Goal: Task Accomplishment & Management: Complete application form

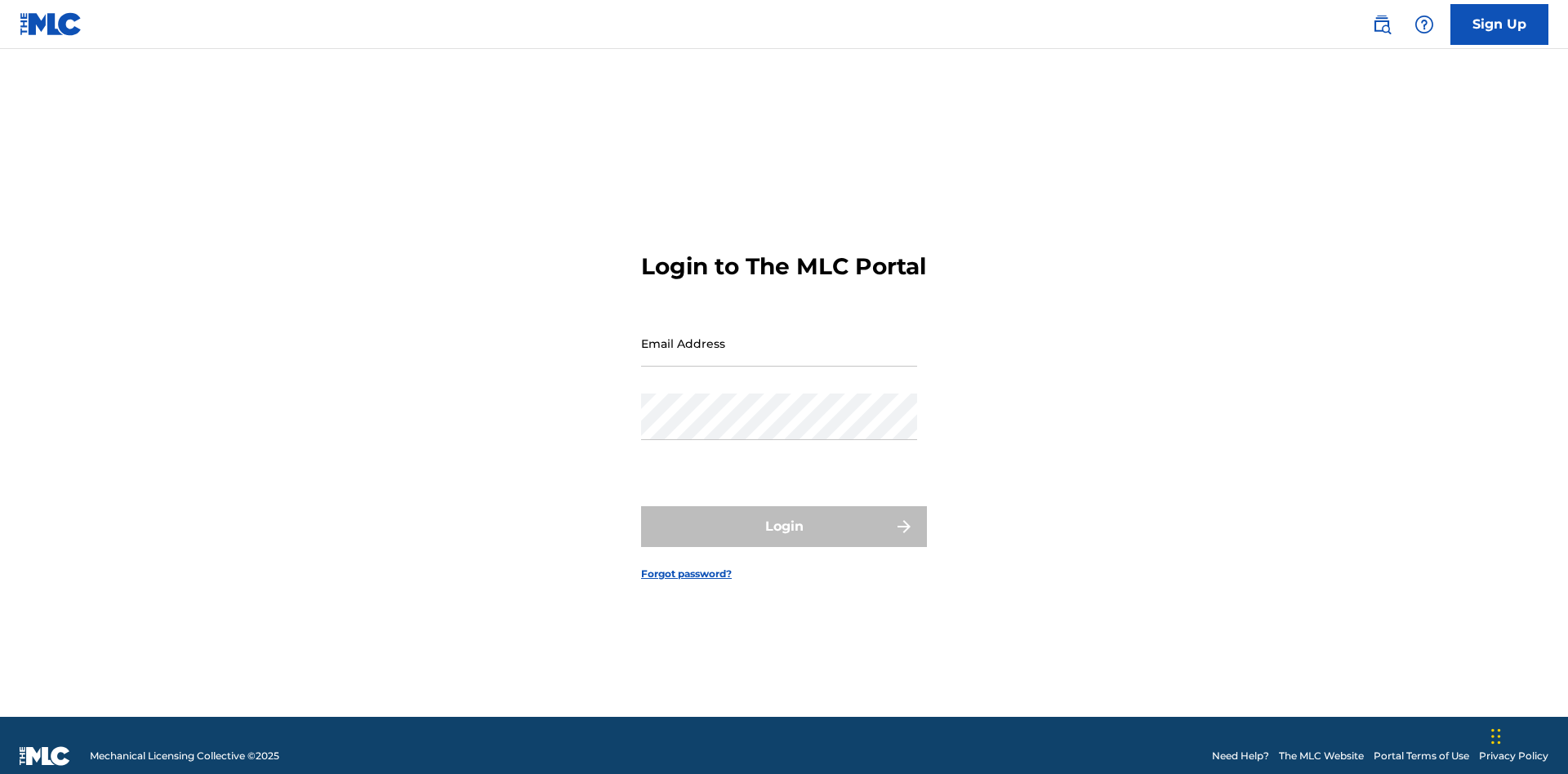
scroll to position [21, 0]
click at [779, 336] on input "Email Address" at bounding box center [779, 343] width 276 height 46
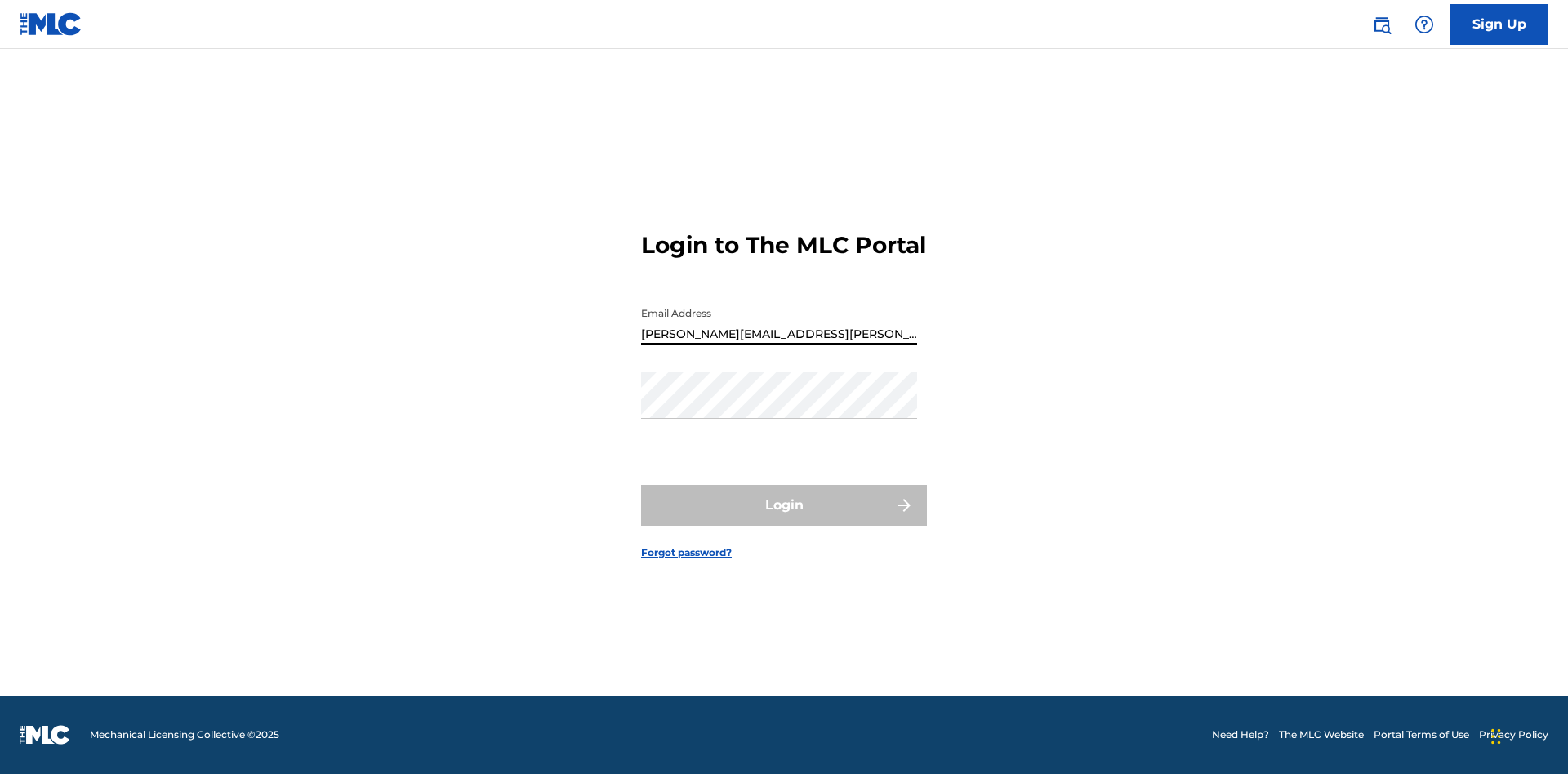
type input "Krystal.Ribble@themlc.com"
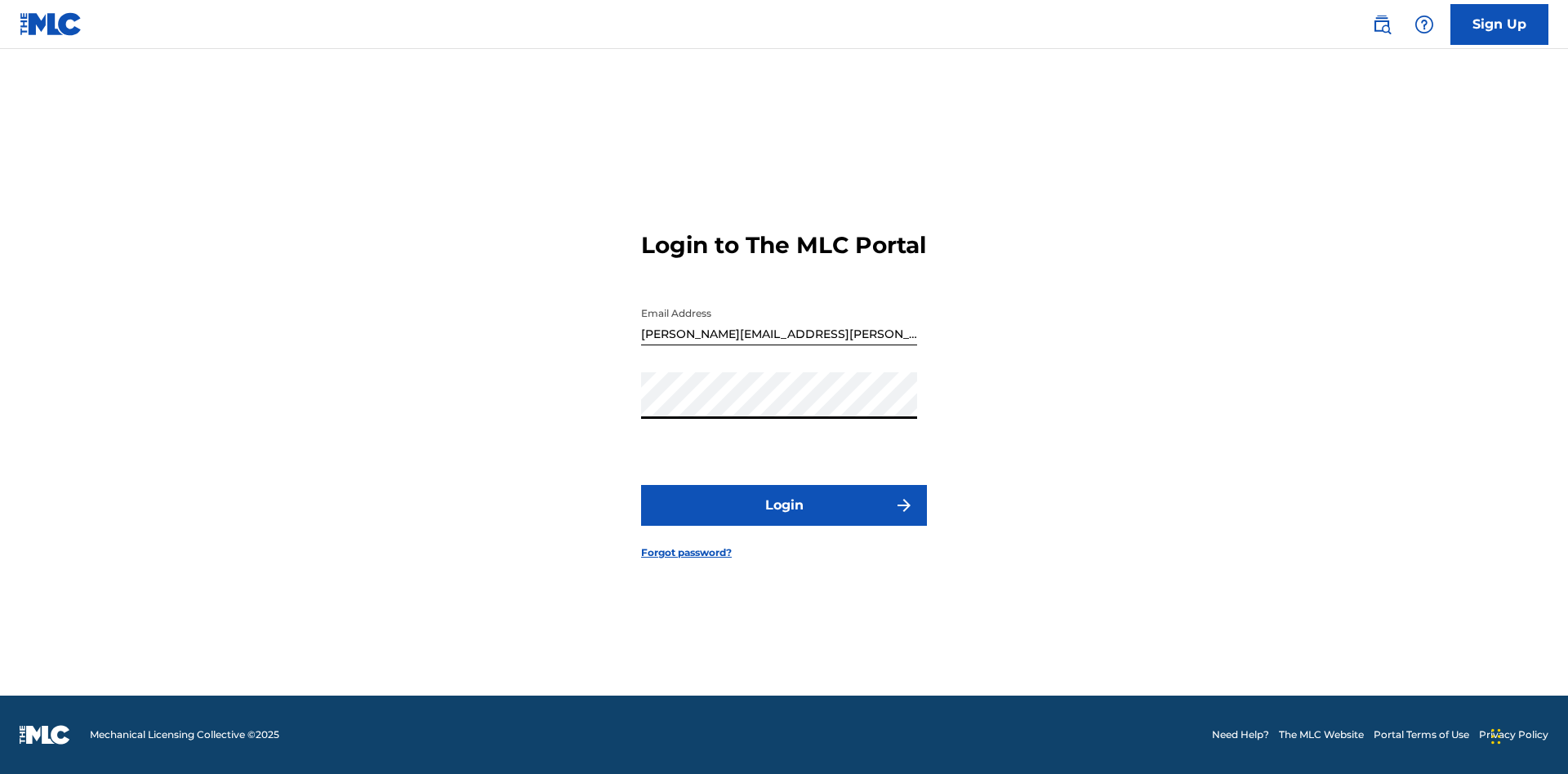
click at [784, 519] on button "Login" at bounding box center [784, 505] width 285 height 41
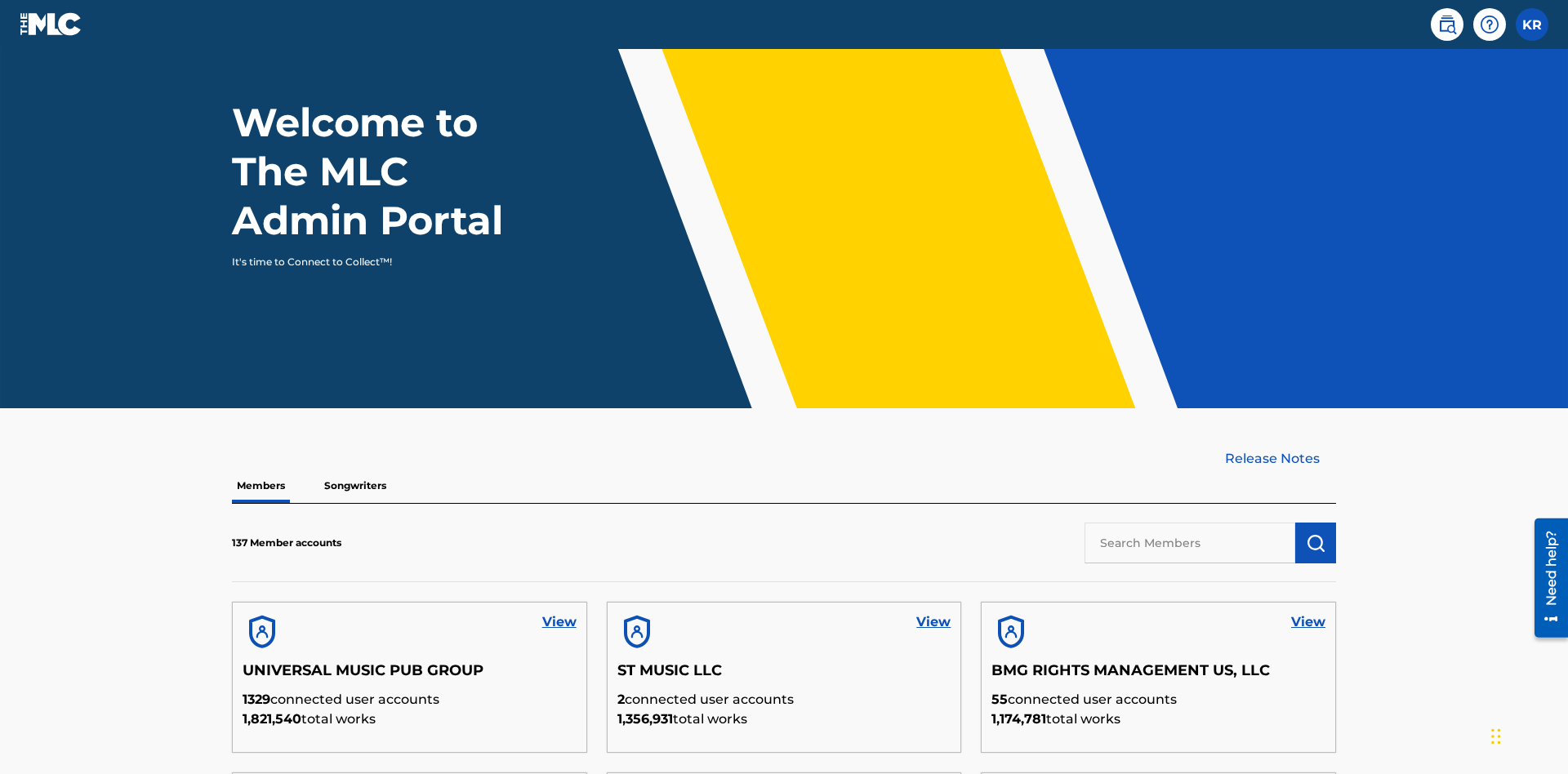
click at [1190, 523] on input "text" at bounding box center [1189, 543] width 210 height 41
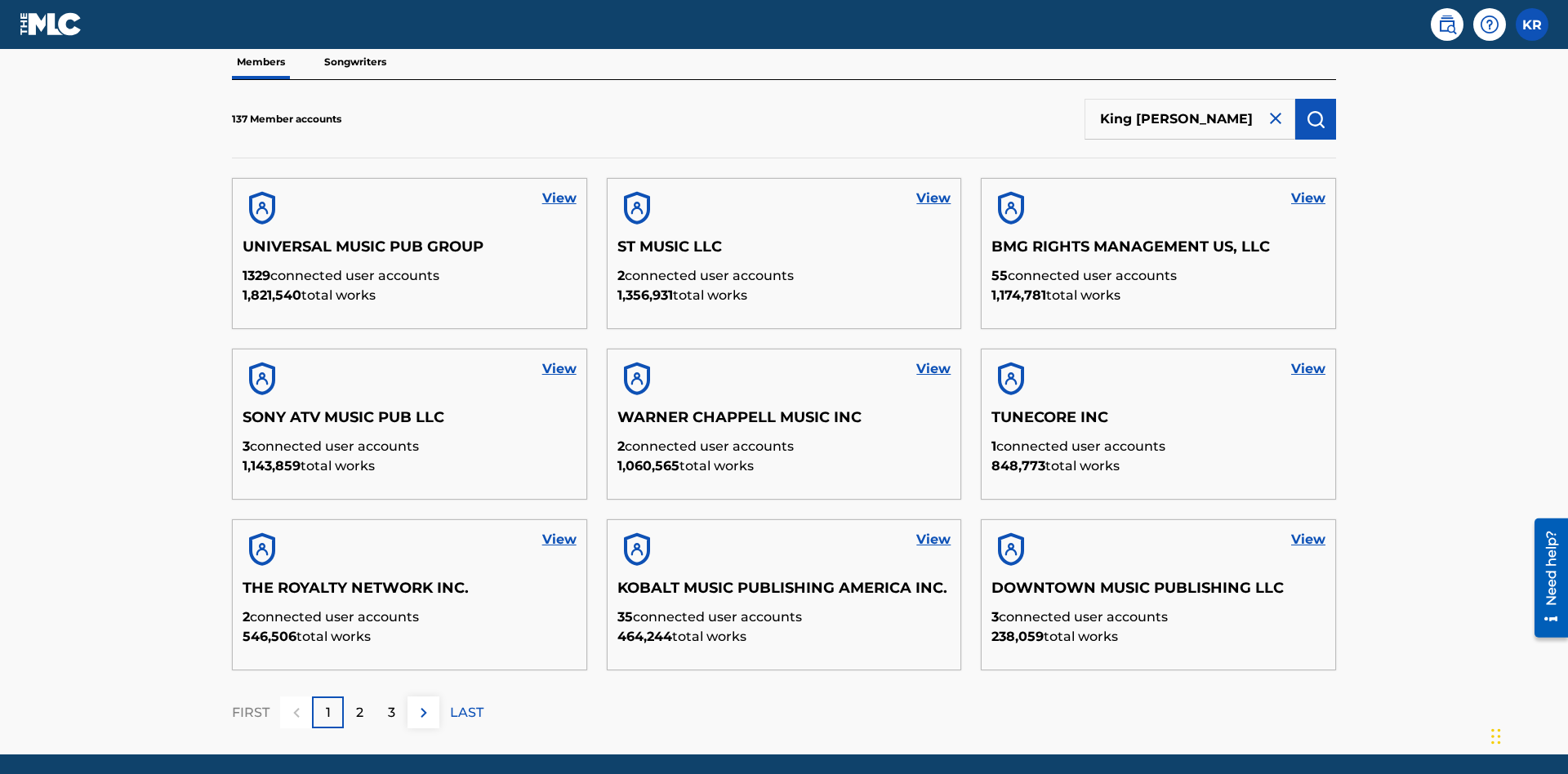
type input "King McTesterson"
click at [1316, 109] on img "submit" at bounding box center [1315, 119] width 19 height 19
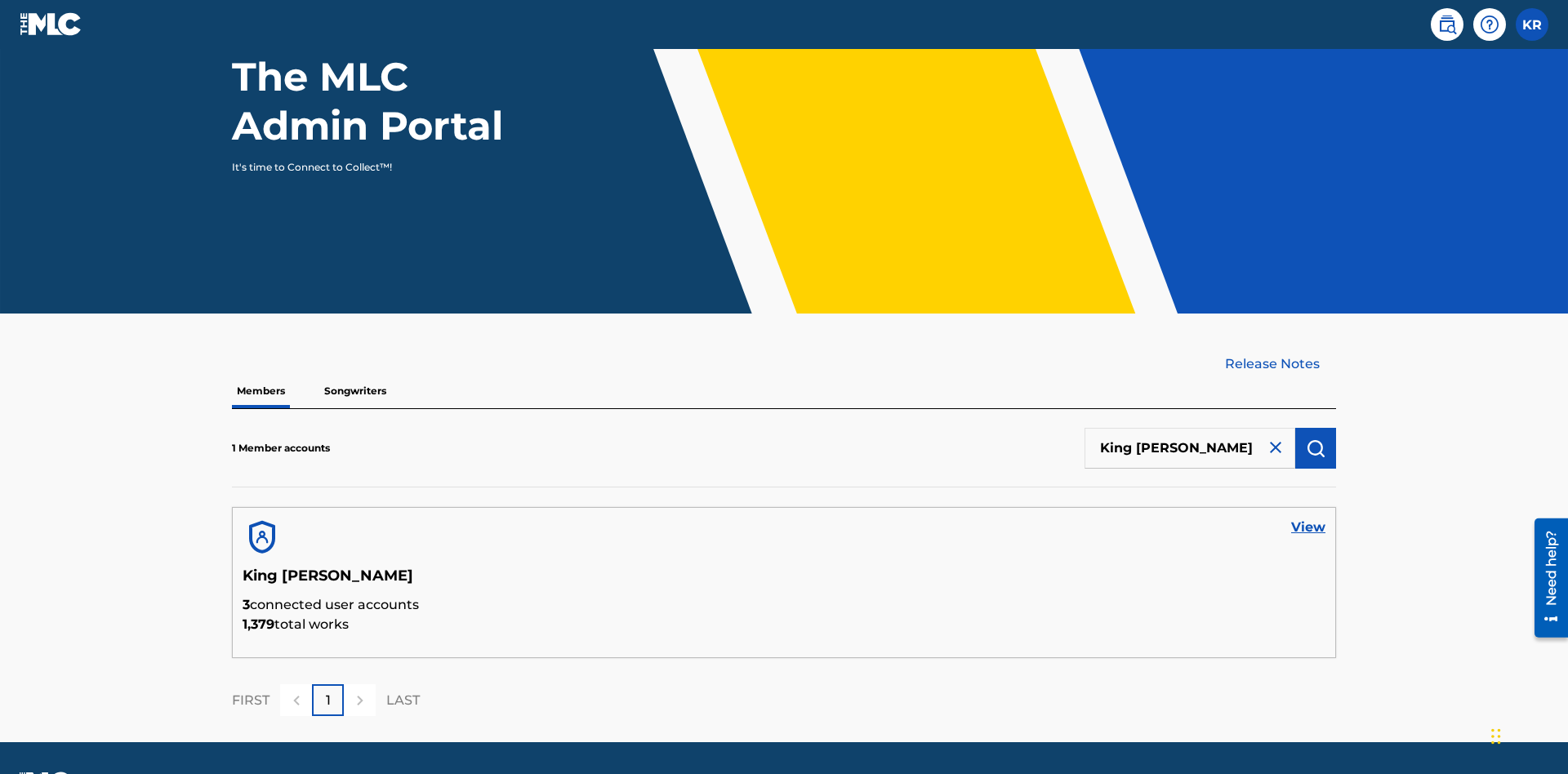
click at [1309, 518] on link "View" at bounding box center [1308, 527] width 34 height 19
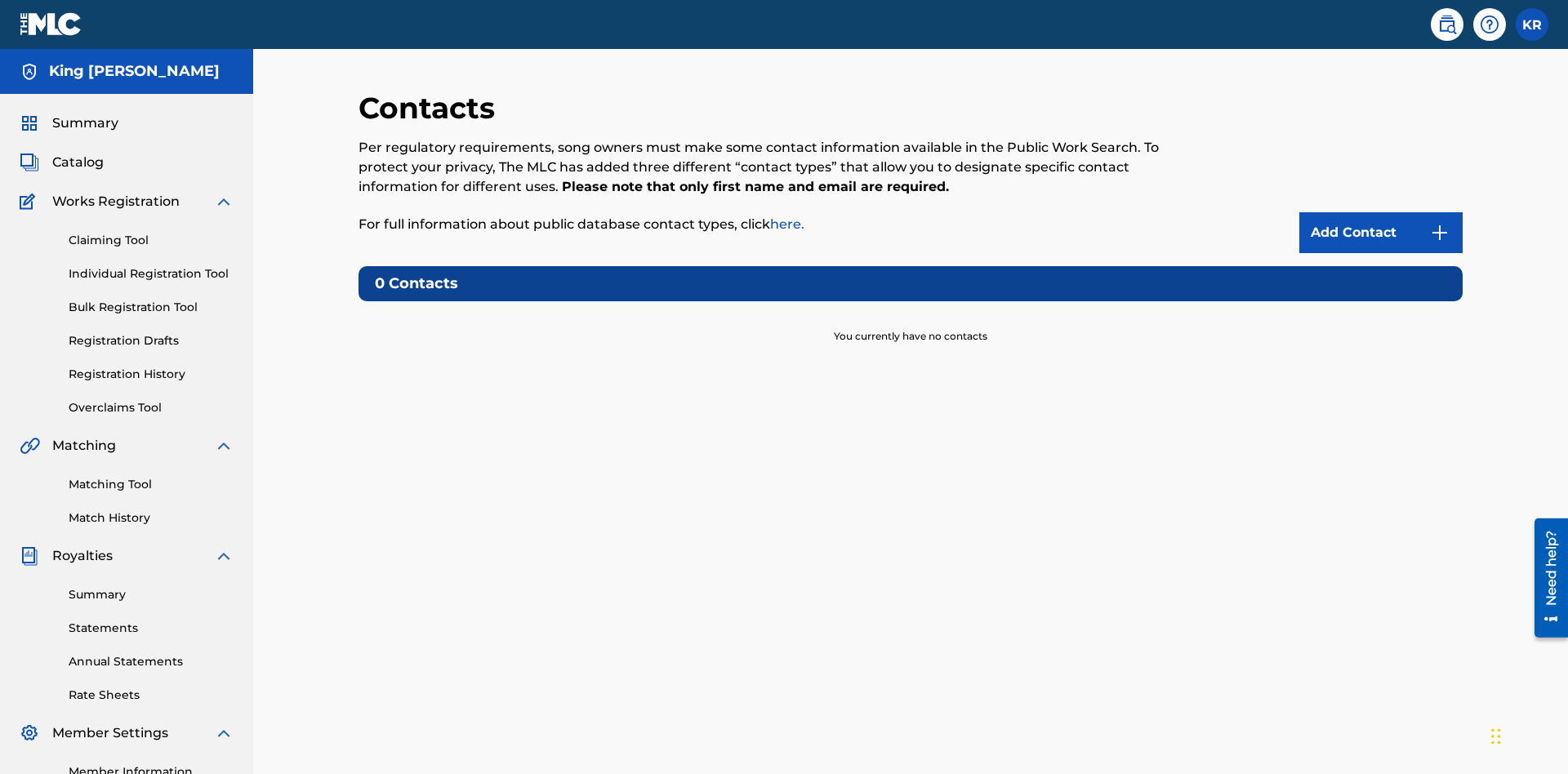
click at [1439, 223] on img at bounding box center [1439, 233] width 19 height 19
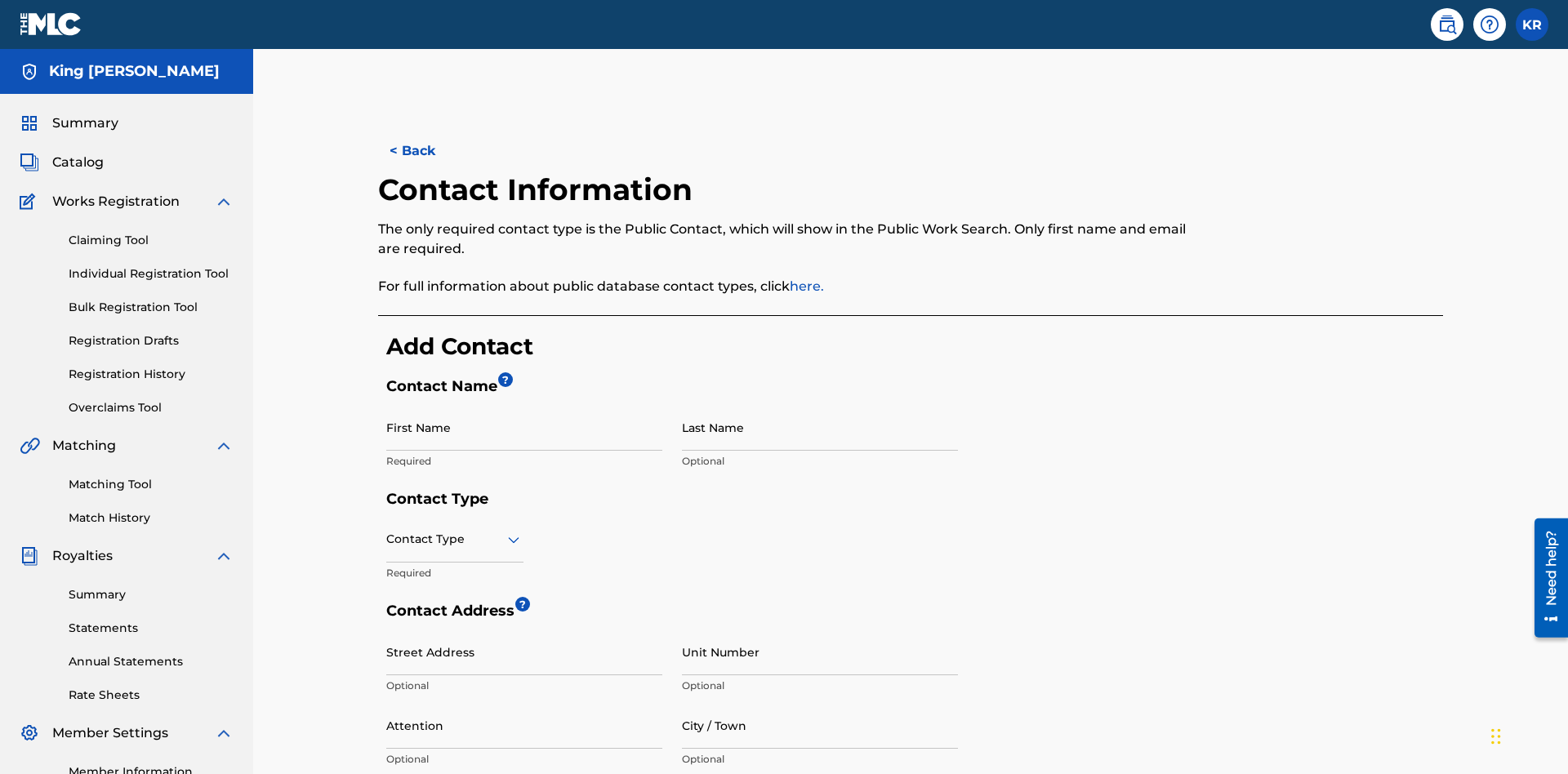
click at [525, 404] on input "First Name" at bounding box center [525, 427] width 276 height 46
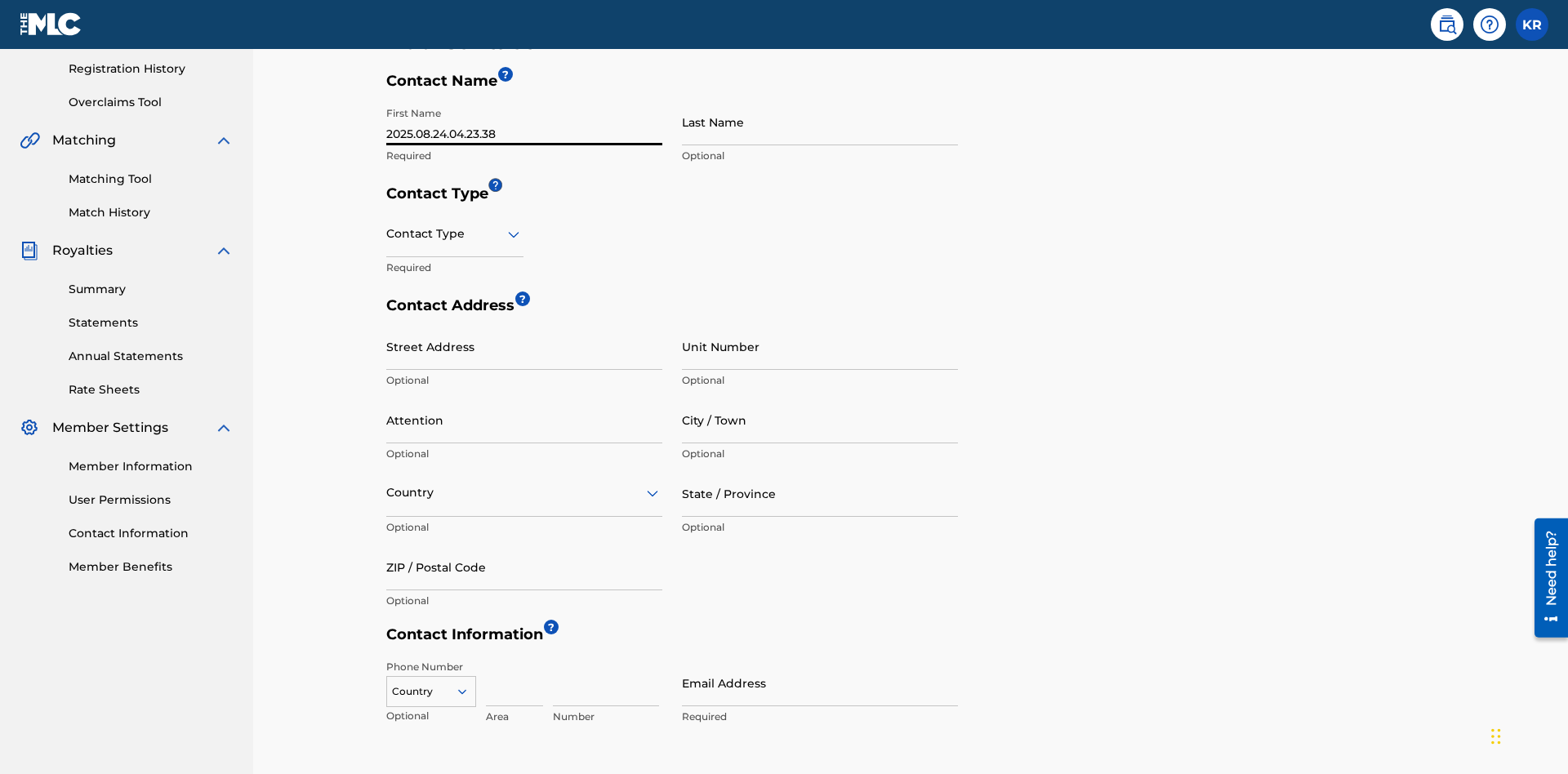
type input "2025.08.24.04.23.38"
click at [820, 121] on input "Last Name" at bounding box center [820, 122] width 276 height 46
type input "2025.08.24.04.23.38"
click at [387, 225] on input "text" at bounding box center [388, 234] width 4 height 18
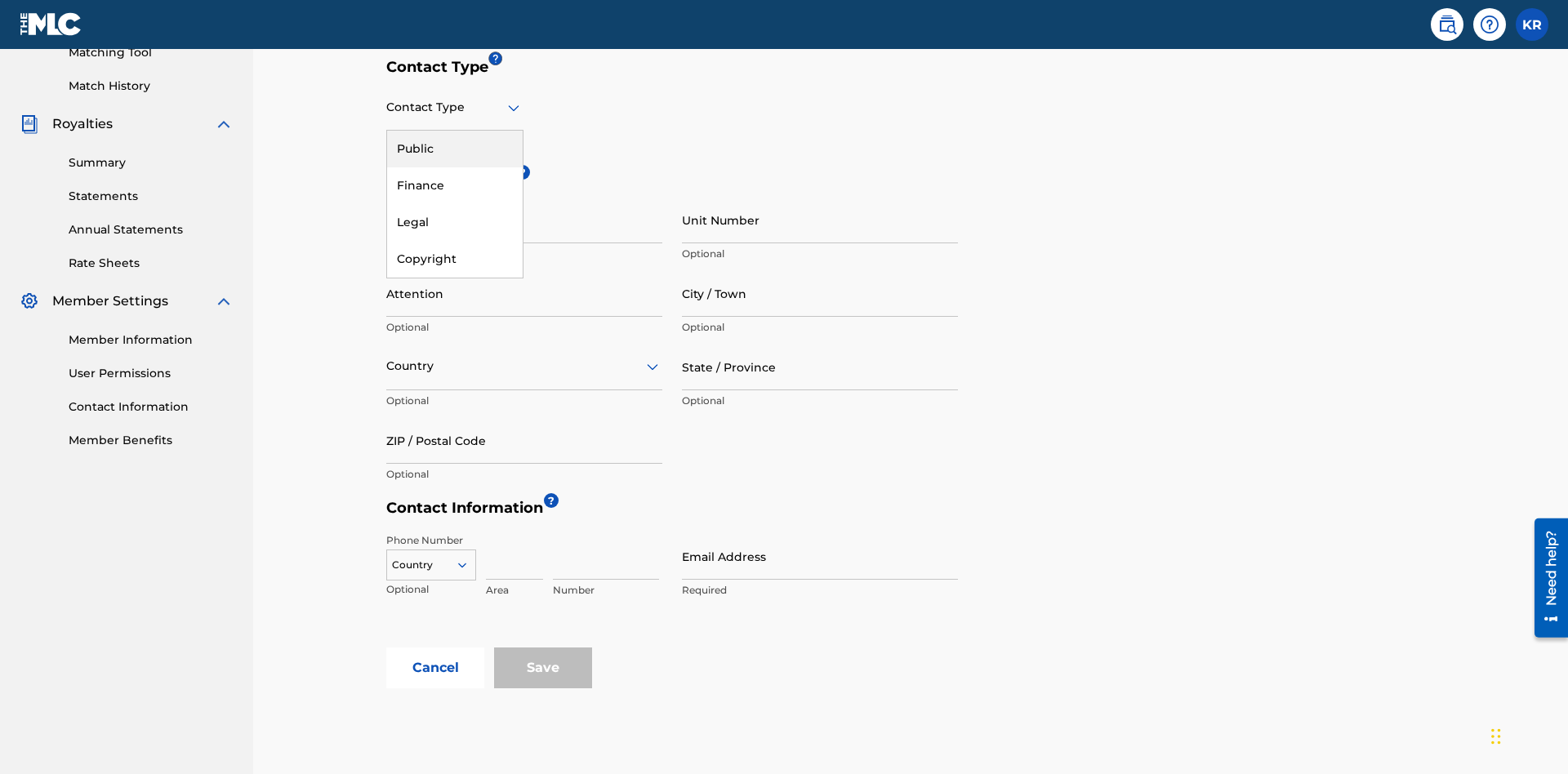
click at [455, 222] on div "Legal" at bounding box center [455, 222] width 135 height 37
click at [820, 271] on input "City / Town" at bounding box center [820, 294] width 276 height 46
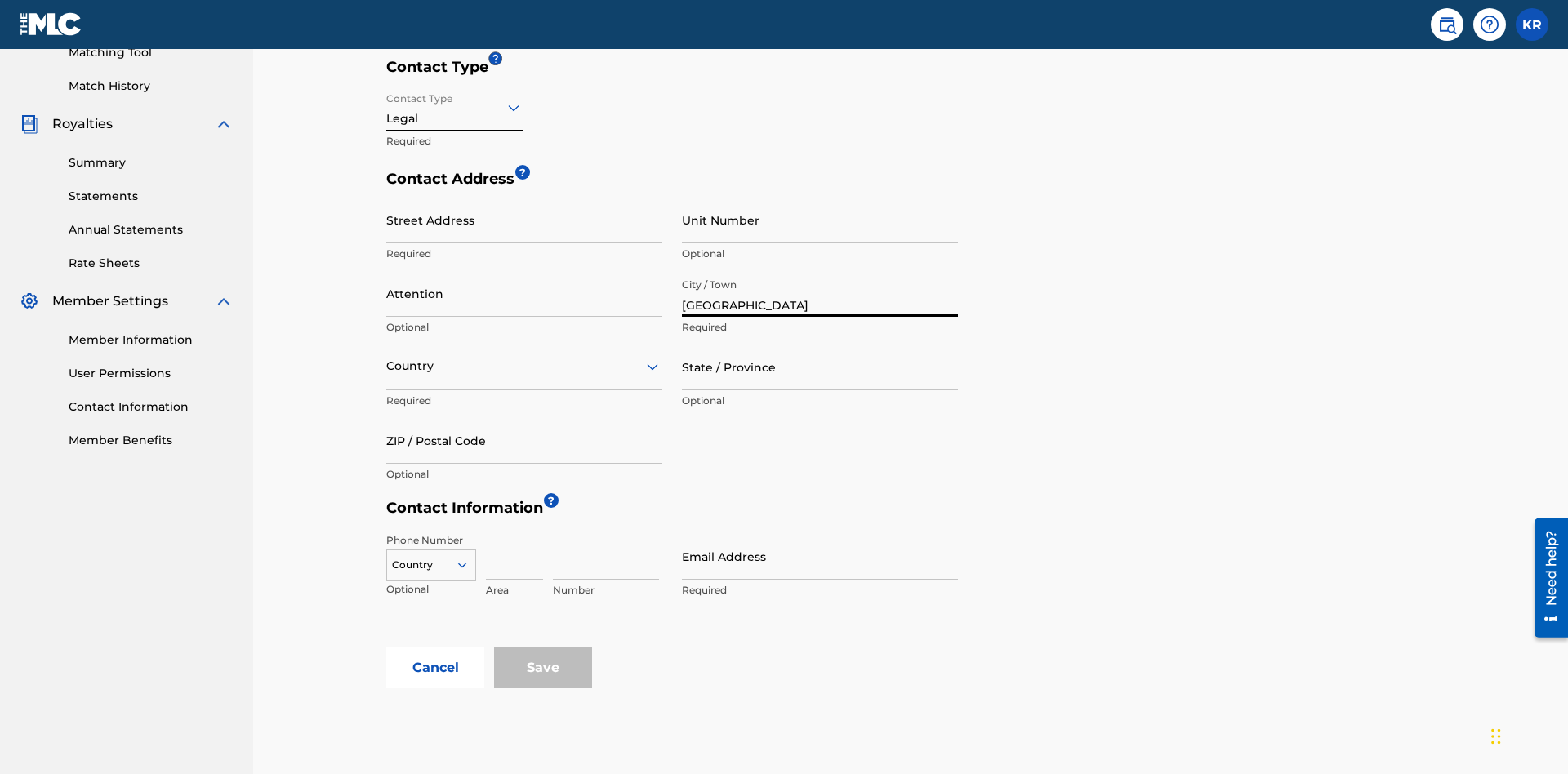
type input "Vancouver"
click at [525, 197] on input "Street Address" at bounding box center [525, 220] width 276 height 46
type input "123 Main Street"
click at [820, 197] on input "Unit Number" at bounding box center [820, 220] width 276 height 46
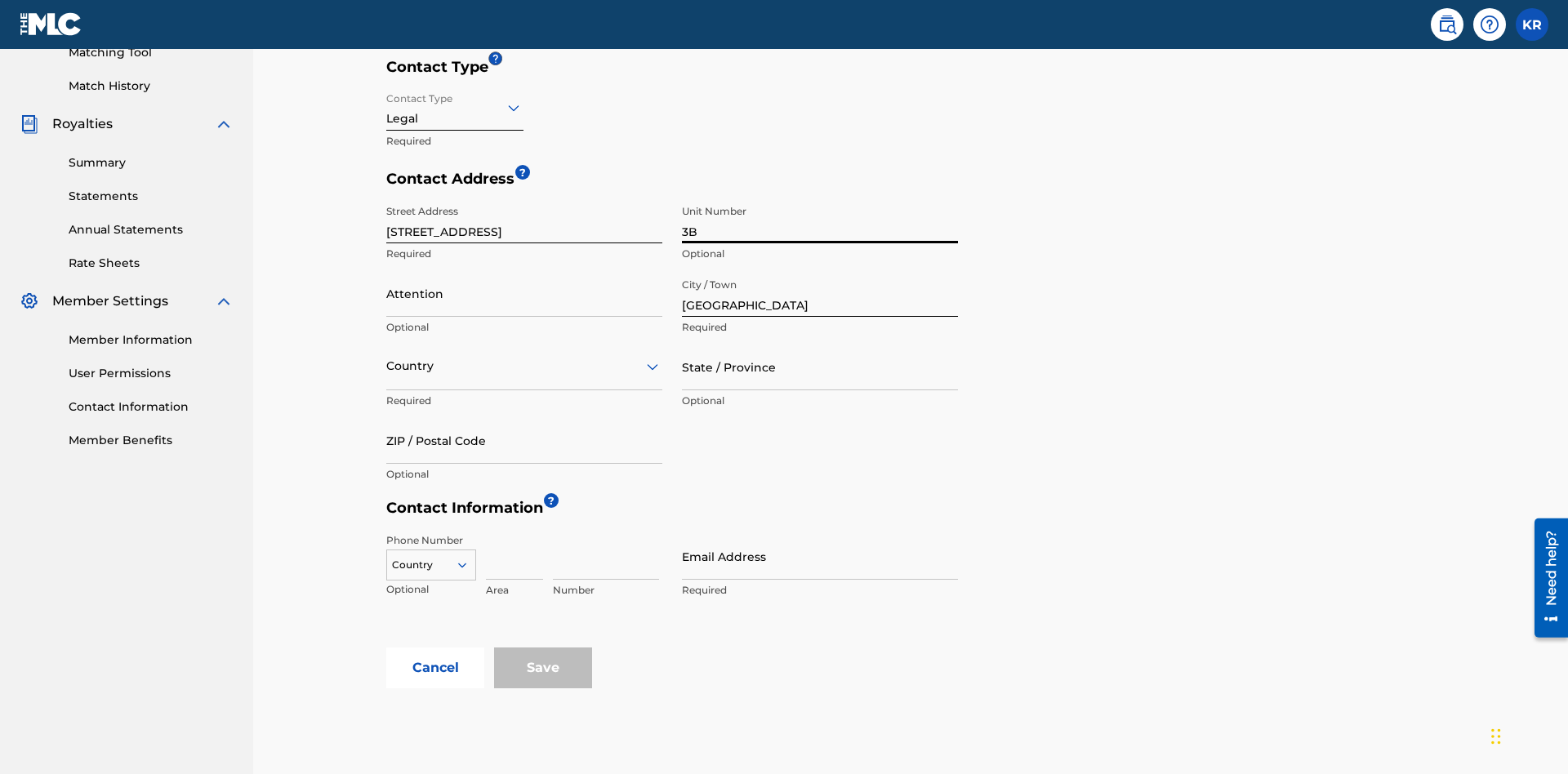
type input "3B"
click at [525, 271] on input "Attention" at bounding box center [525, 294] width 276 height 46
type input "Jim Jones"
click at [387, 358] on input "text" at bounding box center [388, 366] width 4 height 18
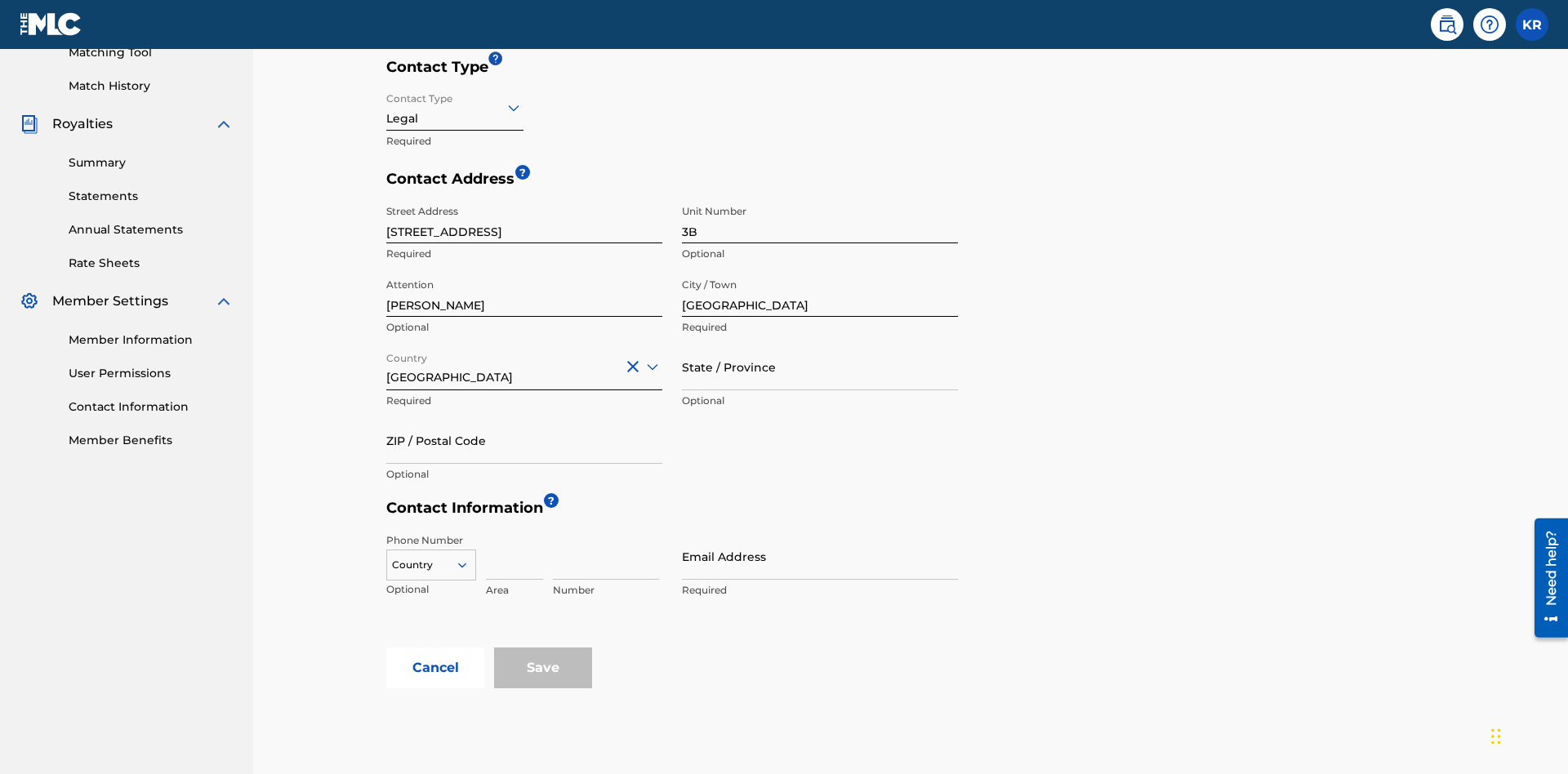
click at [820, 344] on input "State / Province" at bounding box center [820, 367] width 276 height 46
type input "Varna"
click at [525, 417] on input "ZIP / Postal Code" at bounding box center [525, 440] width 276 height 46
type input "V5X 2Z9"
click at [469, 558] on icon at bounding box center [462, 565] width 15 height 15
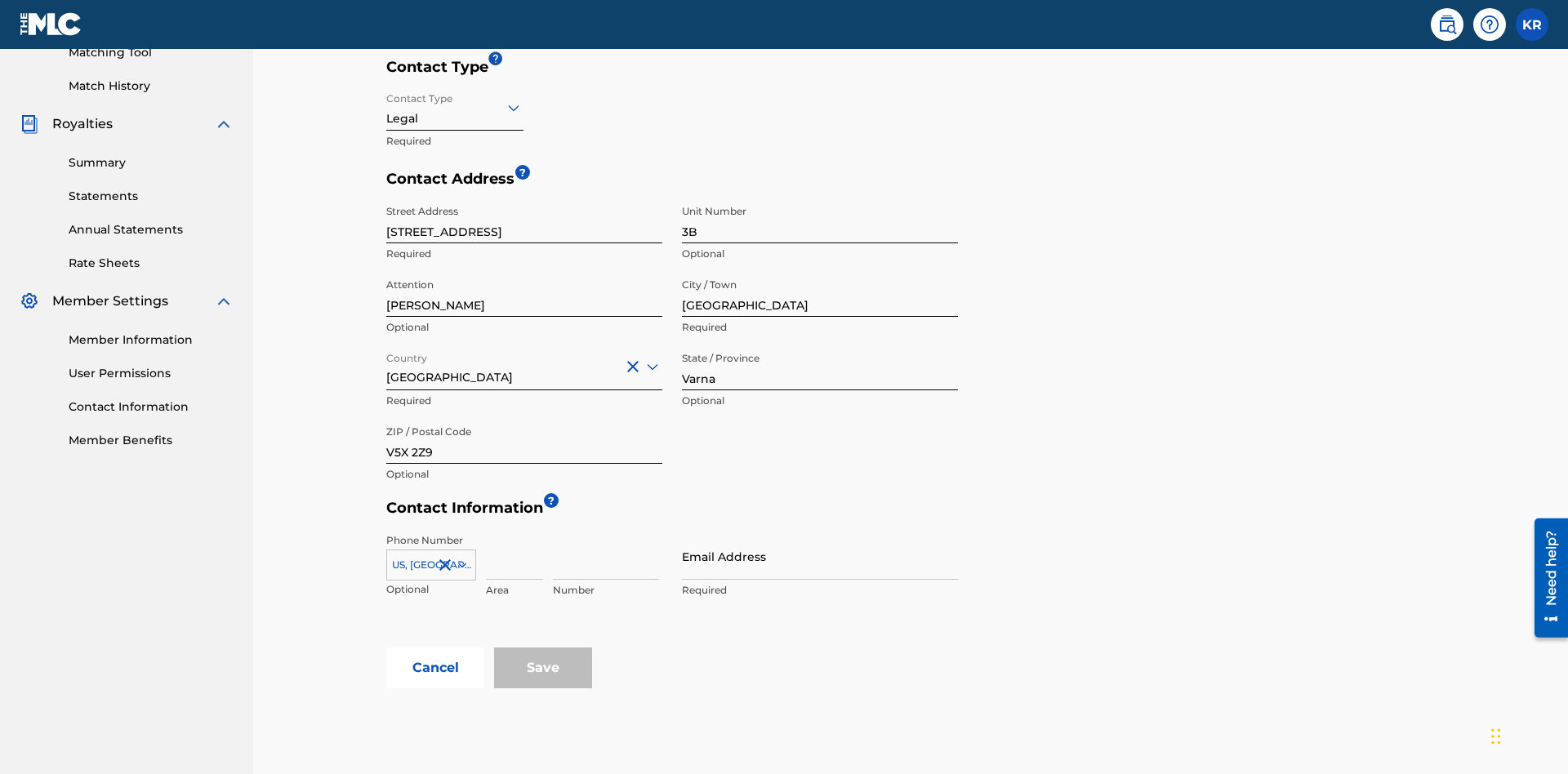
click at [514, 533] on input at bounding box center [514, 556] width 57 height 46
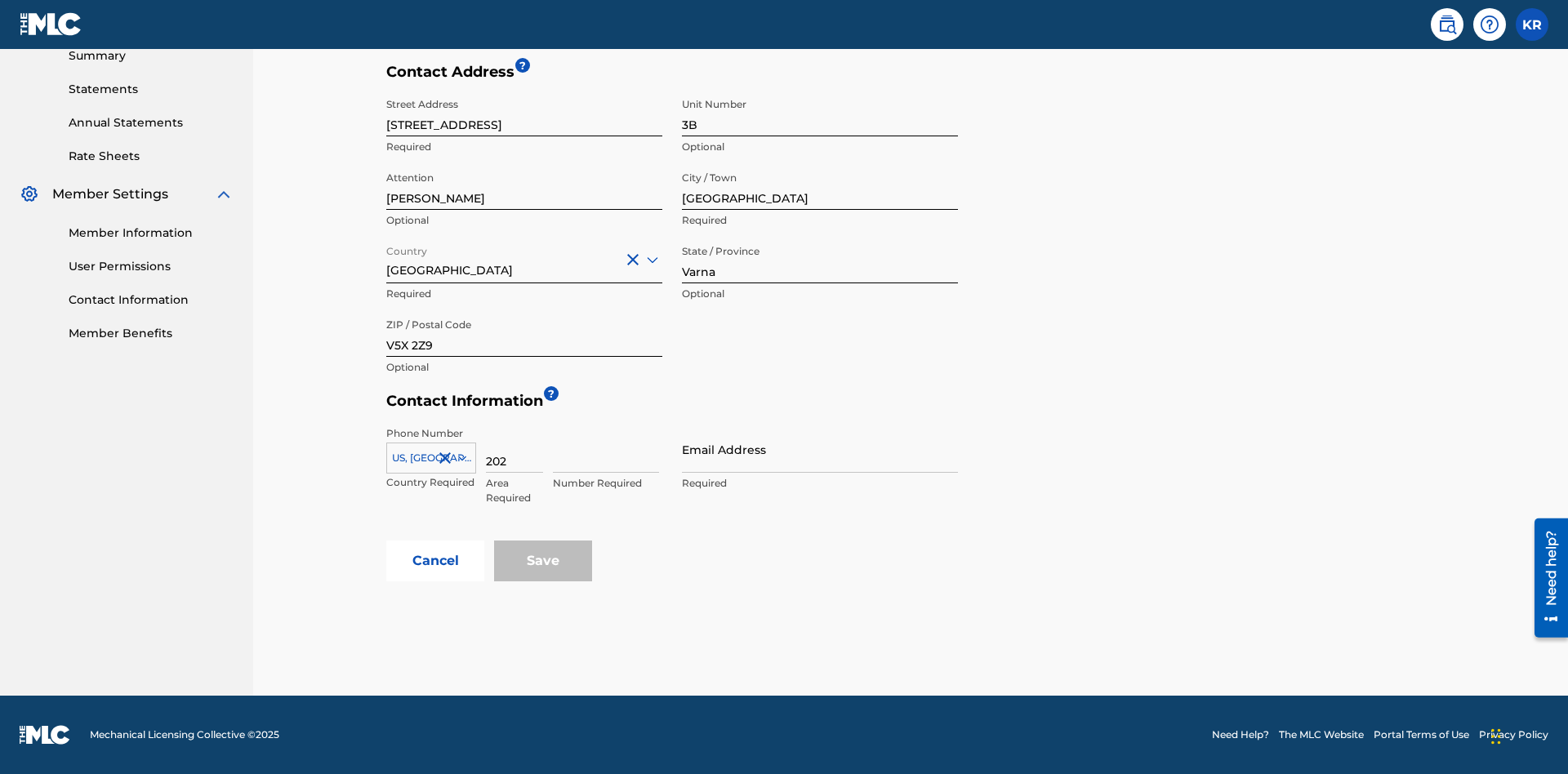
type input "202"
click at [606, 450] on input at bounding box center [606, 450] width 107 height 46
type input "1234567"
click at [820, 450] on input "Email Address" at bounding box center [820, 450] width 276 height 46
type input "tester@email.com"
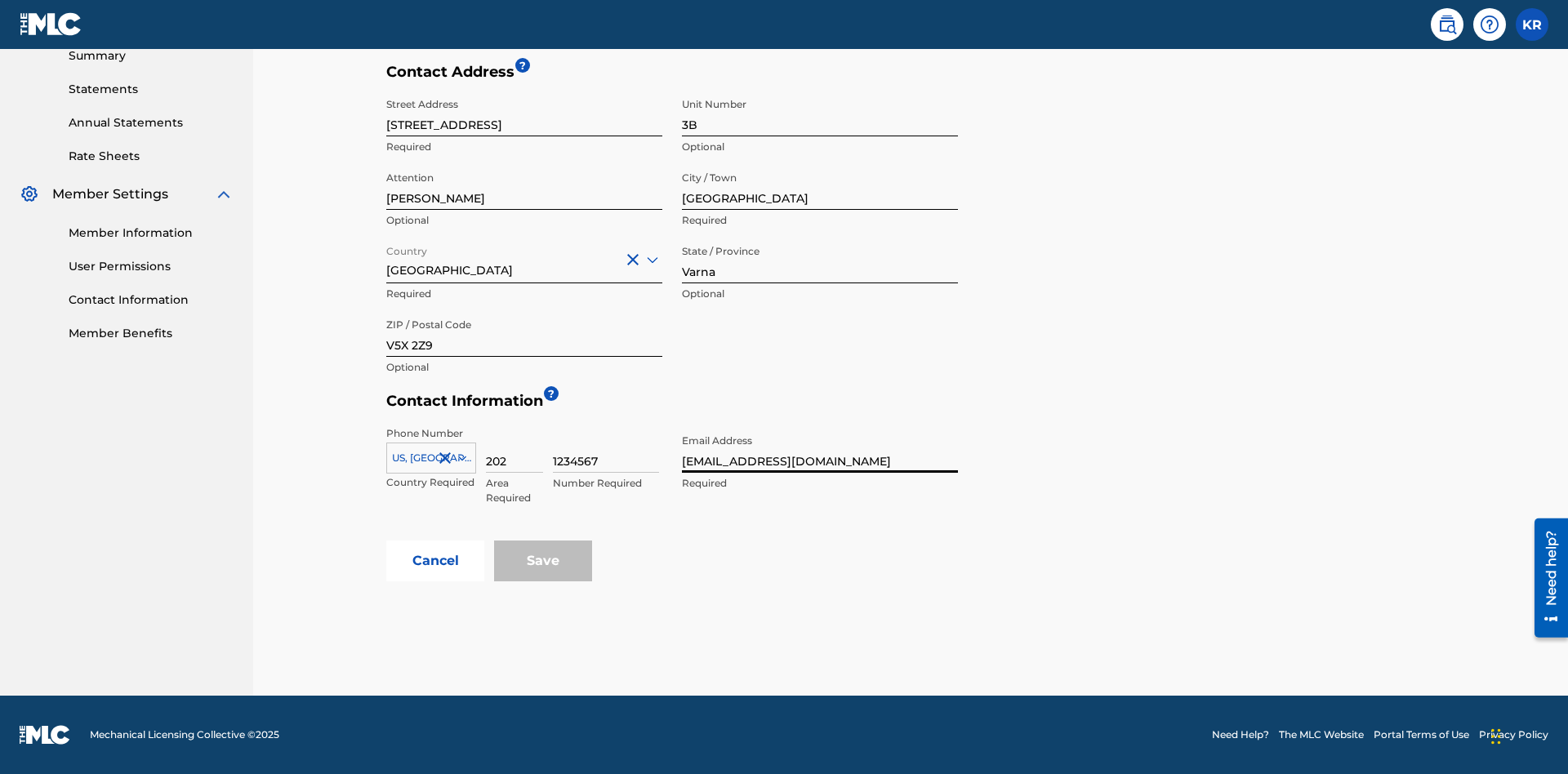
click at [436, 561] on button "Cancel" at bounding box center [436, 561] width 98 height 41
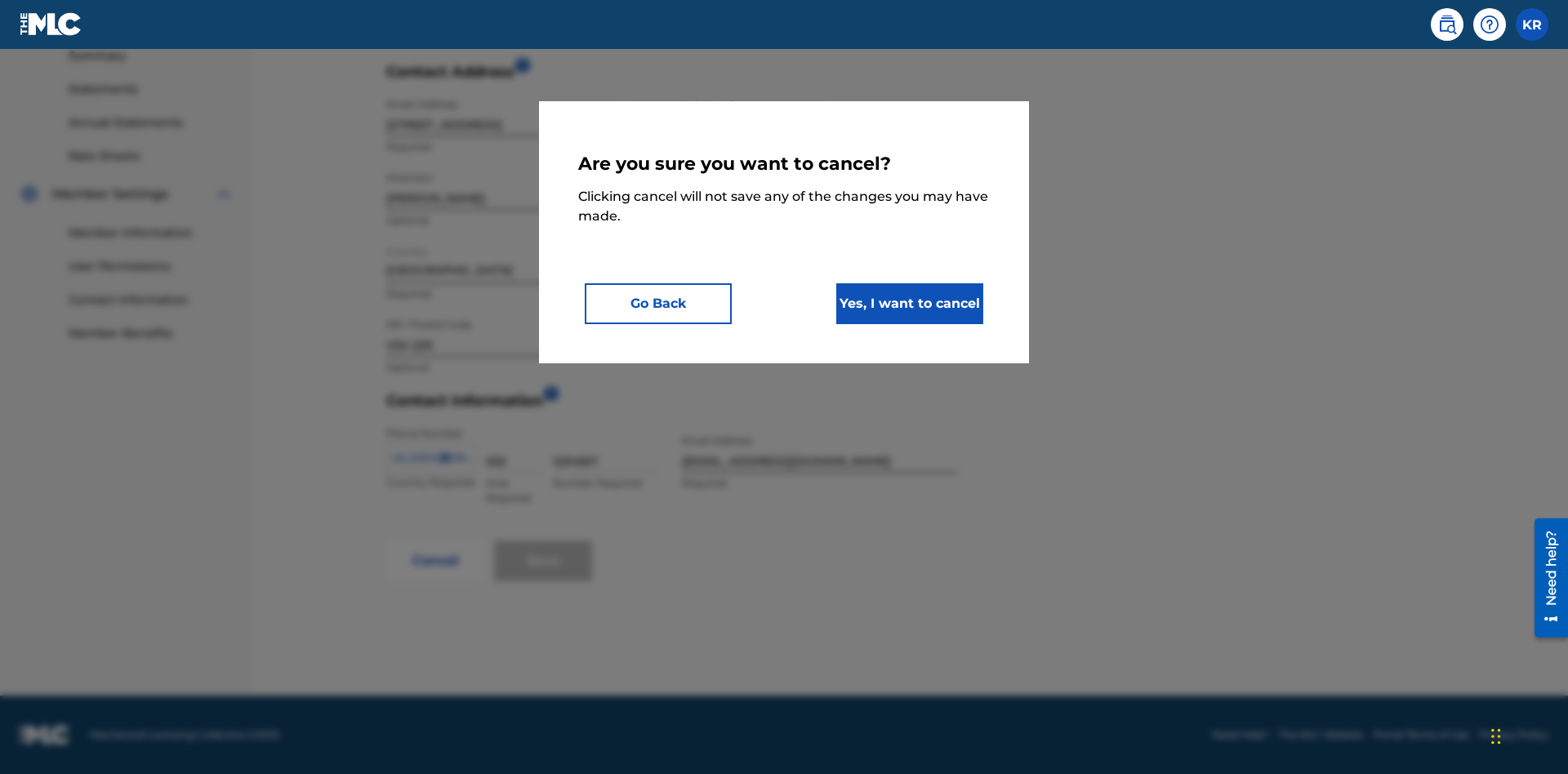
click at [910, 303] on button "Yes, I want to cancel" at bounding box center [909, 304] width 147 height 41
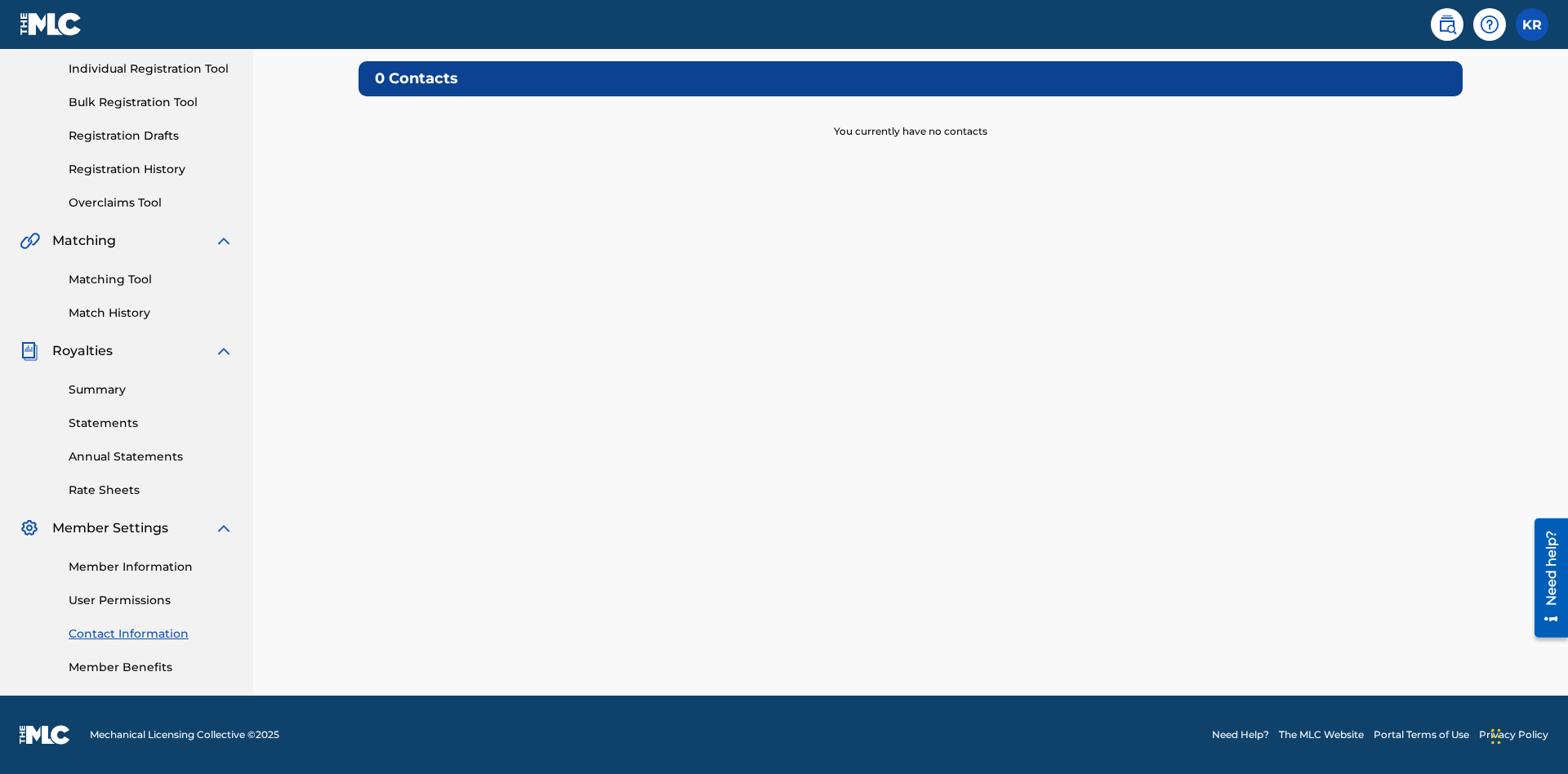
scroll to position [125, 0]
